Goal: Use online tool/utility

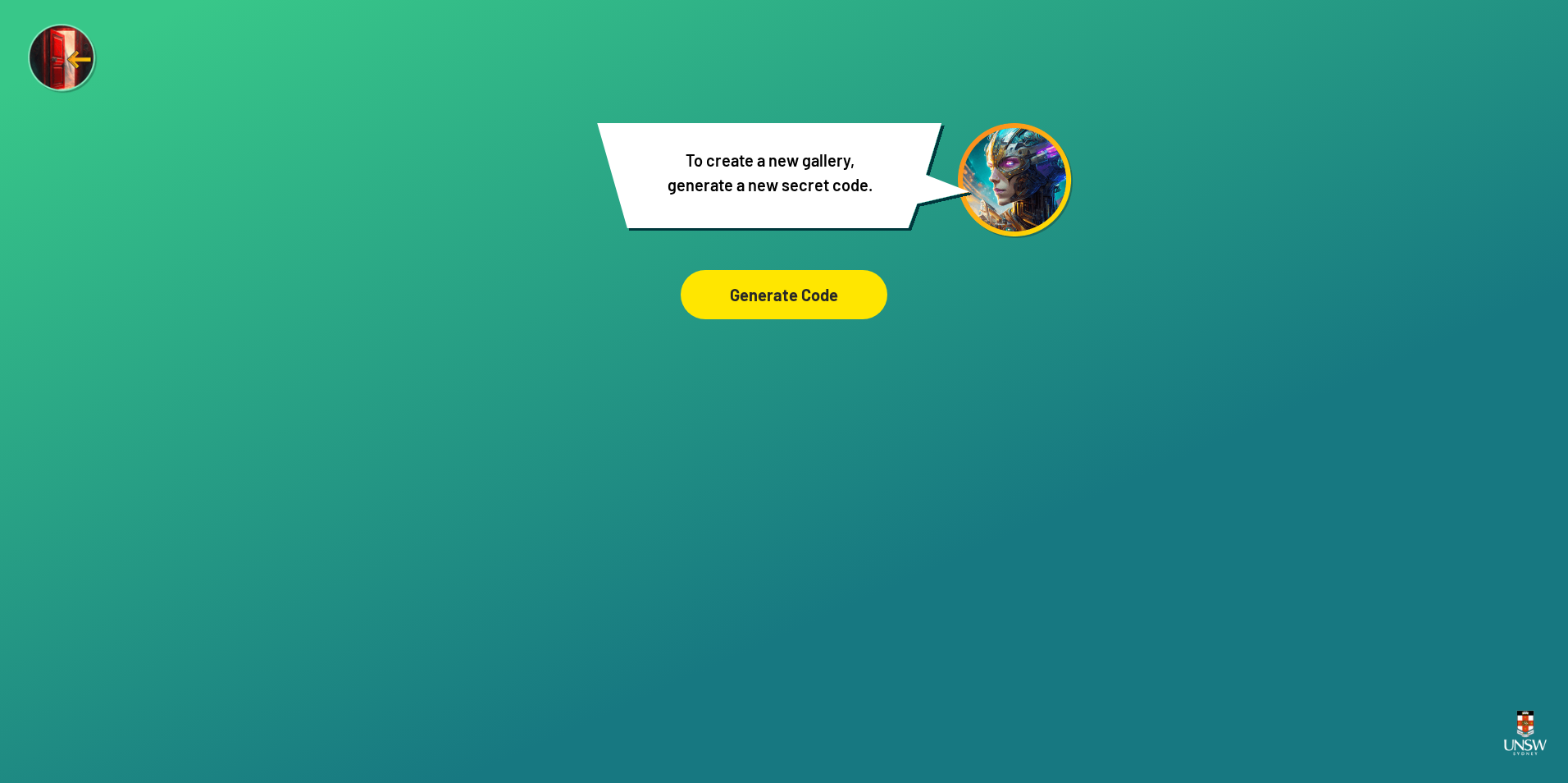
click at [757, 297] on div "Generate Code" at bounding box center [784, 294] width 206 height 49
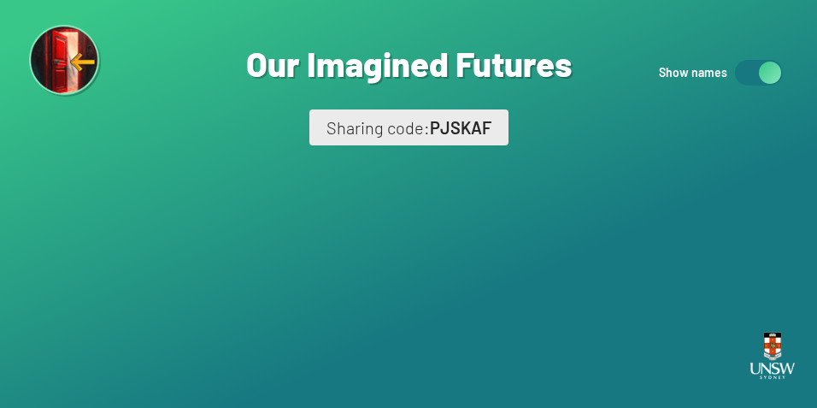
click at [675, 172] on div "Are you sure? You are about to remove this image from the ‘Our Imagined Futures…" at bounding box center [408, 204] width 817 height 408
click at [782, 72] on div at bounding box center [759, 73] width 48 height 26
click at [764, 76] on div at bounding box center [759, 73] width 48 height 26
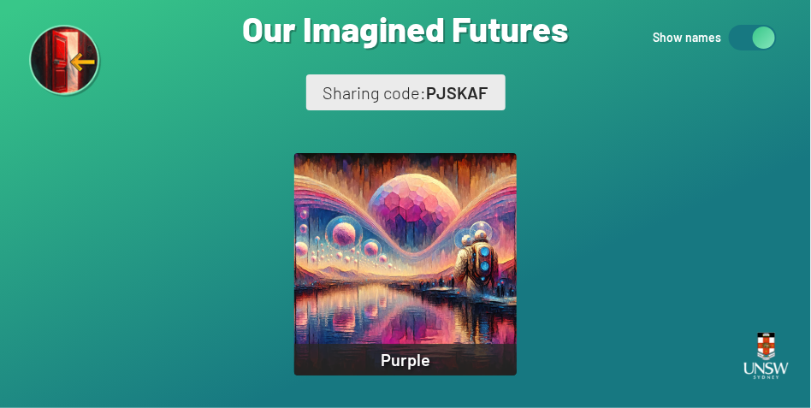
scroll to position [20, 0]
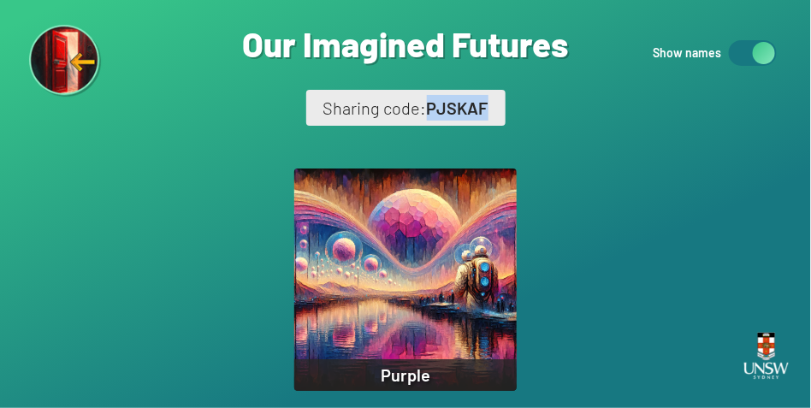
drag, startPoint x: 422, startPoint y: 107, endPoint x: 490, endPoint y: 116, distance: 68.2
click at [490, 116] on div "Sharing code: PJSKAF" at bounding box center [405, 108] width 199 height 36
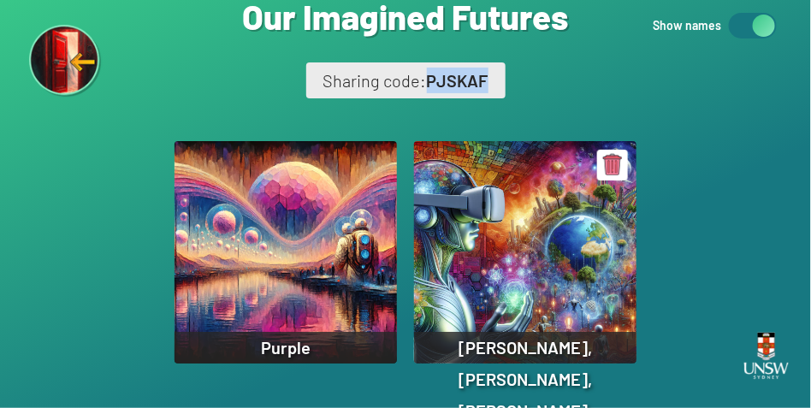
scroll to position [62, 0]
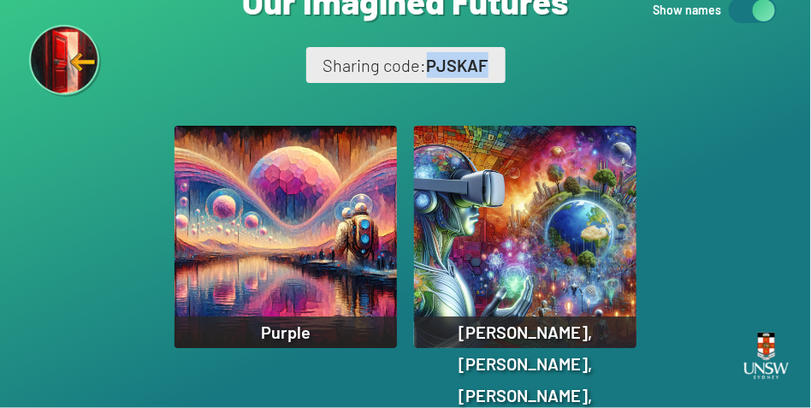
click at [466, 58] on span "PJSKAF" at bounding box center [458, 65] width 62 height 21
click at [603, 158] on img at bounding box center [612, 149] width 31 height 31
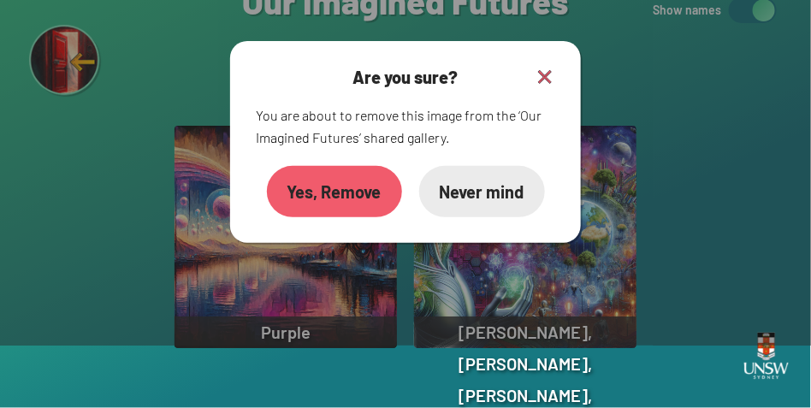
click at [375, 176] on div "Yes, Remove" at bounding box center [334, 191] width 135 height 51
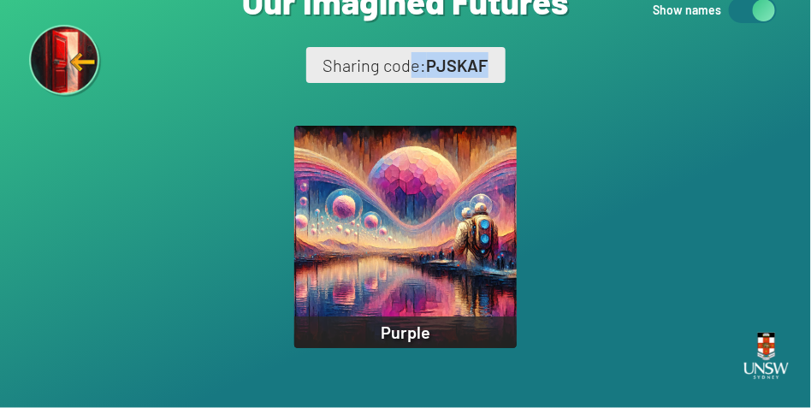
drag, startPoint x: 406, startPoint y: 62, endPoint x: 487, endPoint y: 71, distance: 81.7
click at [487, 71] on div "Sharing code: PJSKAF" at bounding box center [405, 65] width 199 height 36
click at [487, 71] on span "PJSKAF" at bounding box center [458, 65] width 62 height 21
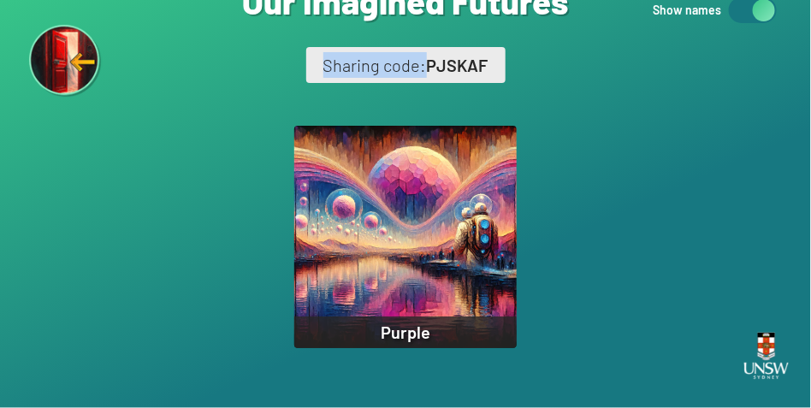
drag, startPoint x: 320, startPoint y: 61, endPoint x: 422, endPoint y: 58, distance: 102.6
click at [422, 58] on div "Sharing code: PJSKAF" at bounding box center [405, 65] width 199 height 36
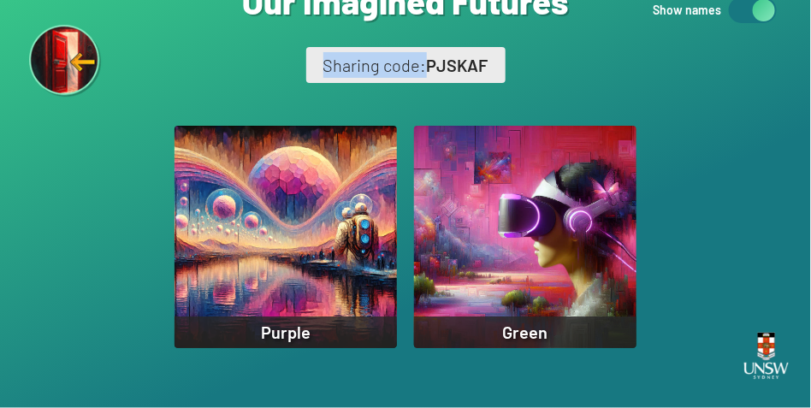
click at [404, 74] on div "Sharing code: PJSKAF" at bounding box center [405, 65] width 199 height 36
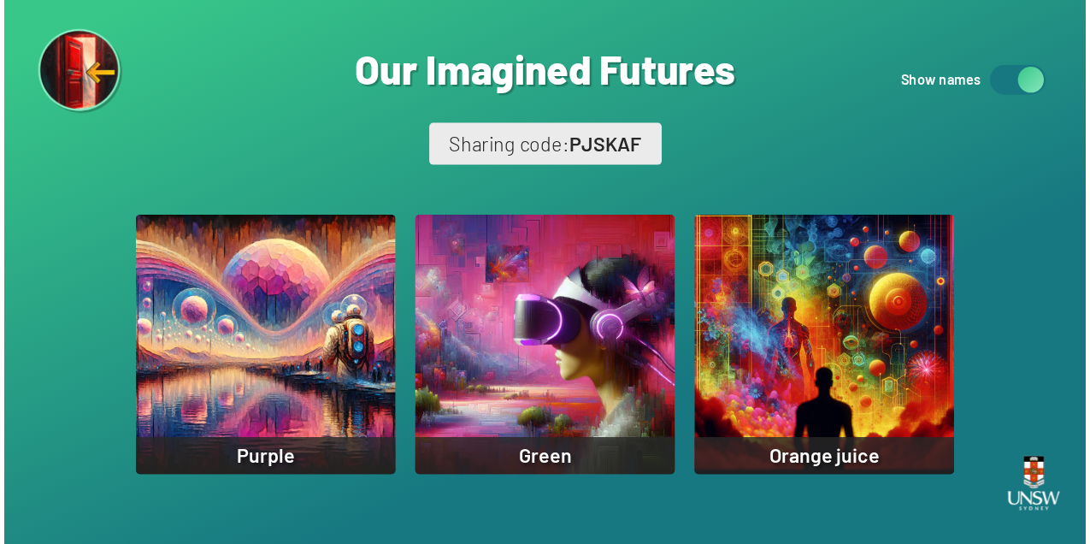
scroll to position [0, 0]
